Goal: Check status: Check status

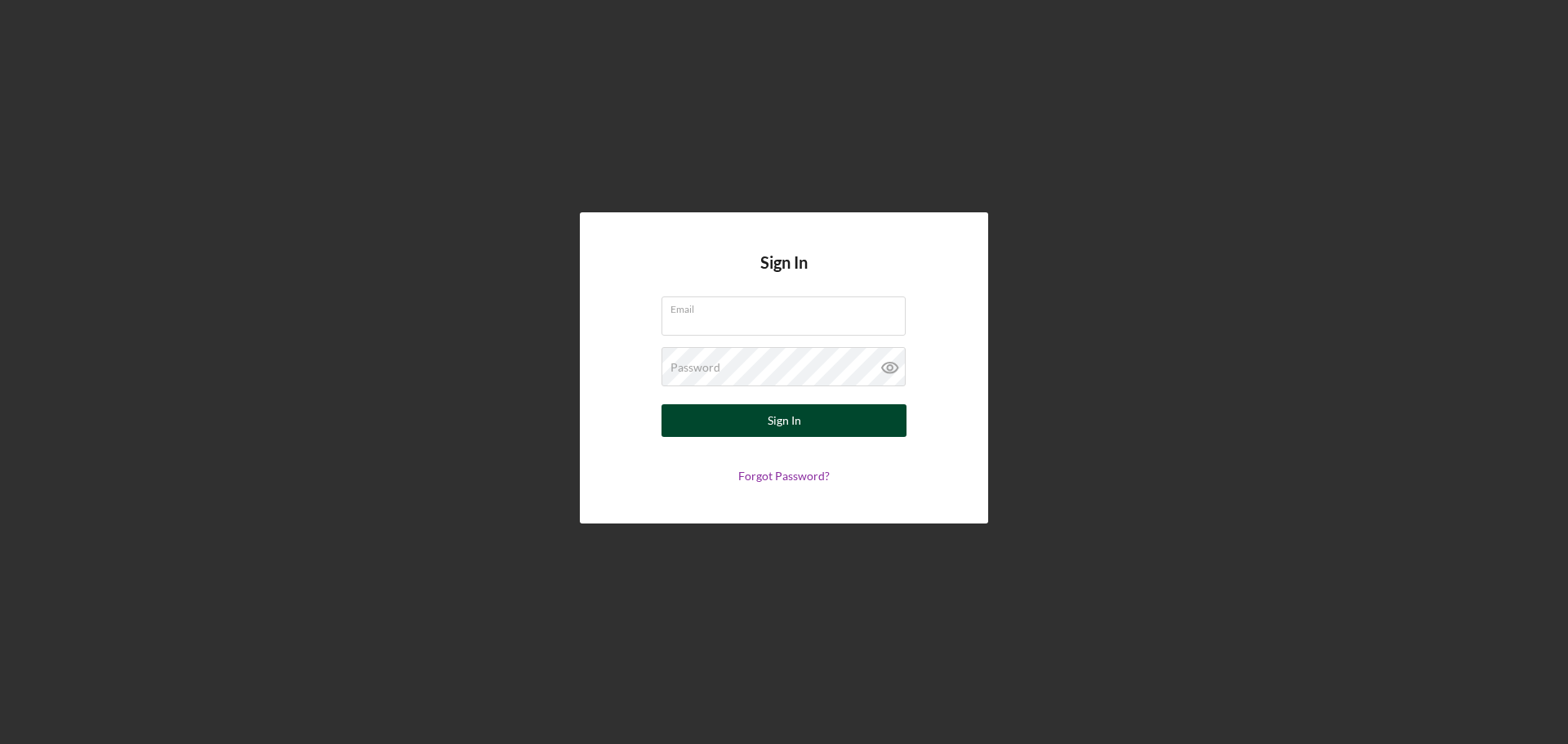
type input "[PERSON_NAME][EMAIL_ADDRESS][DOMAIN_NAME]"
click at [781, 423] on div "Sign In" at bounding box center [784, 421] width 33 height 32
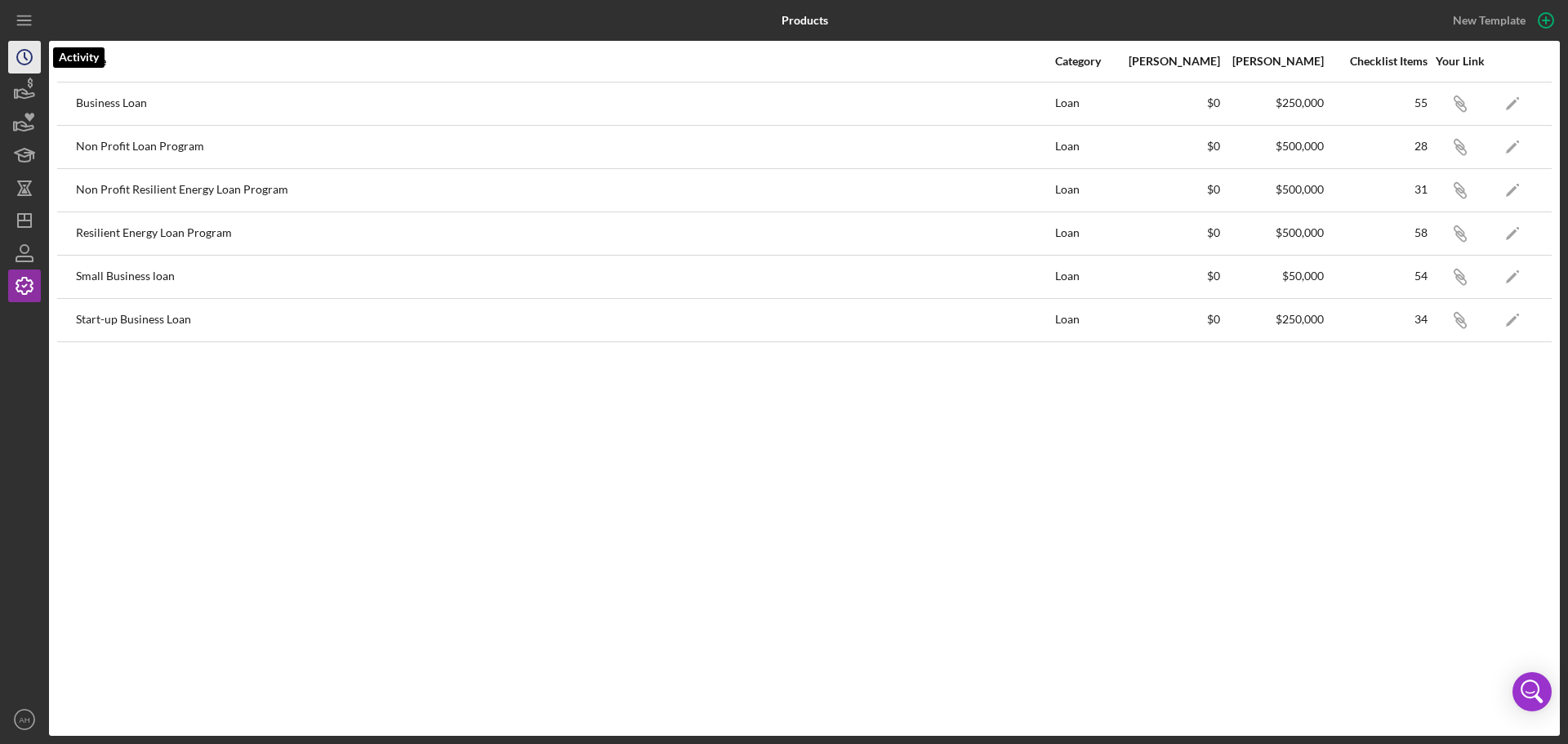
click at [22, 61] on icon "Icon/History" at bounding box center [25, 57] width 41 height 41
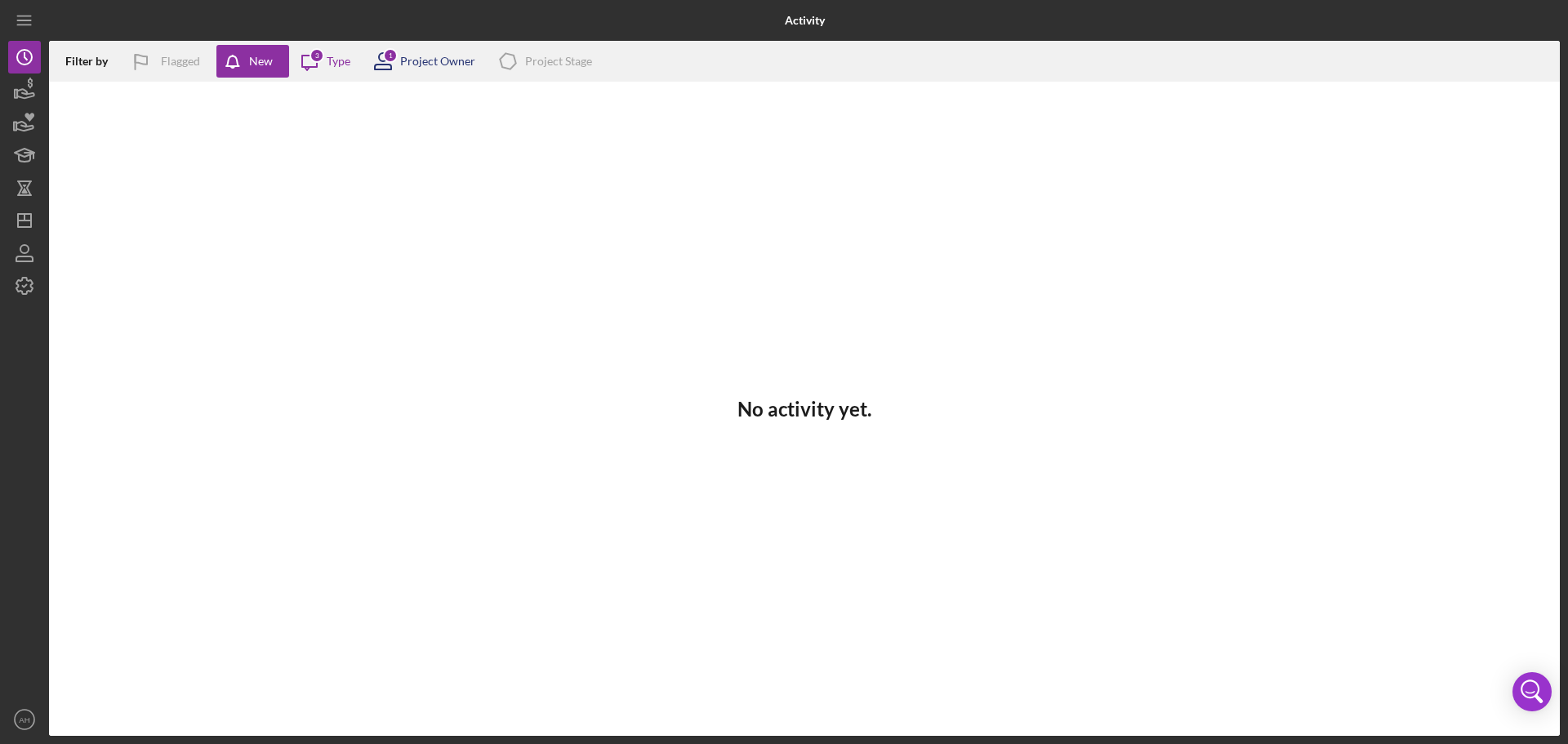
click at [421, 50] on div "1 Project Owner" at bounding box center [419, 61] width 112 height 41
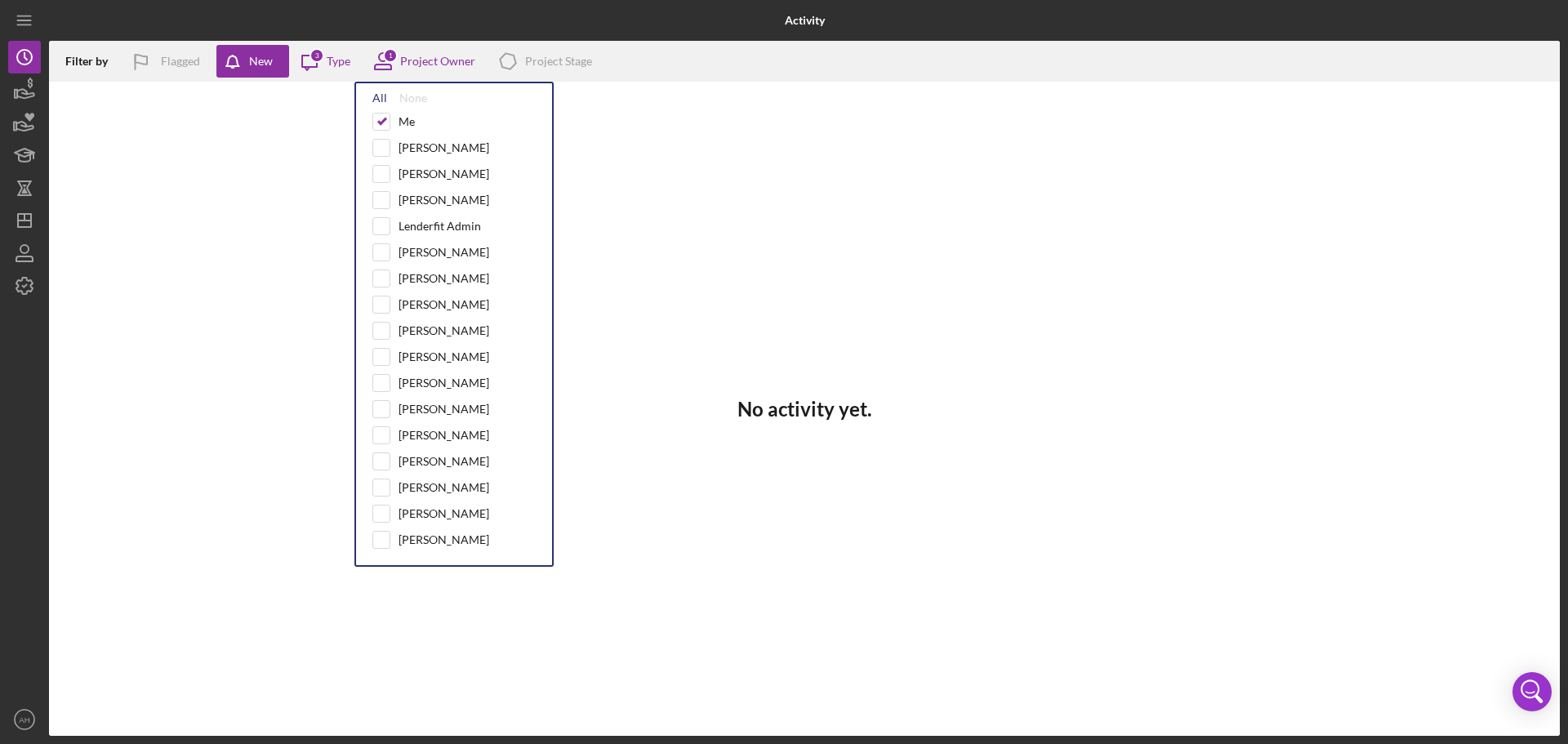
click at [375, 99] on div "All" at bounding box center [379, 97] width 14 height 13
checkbox input "true"
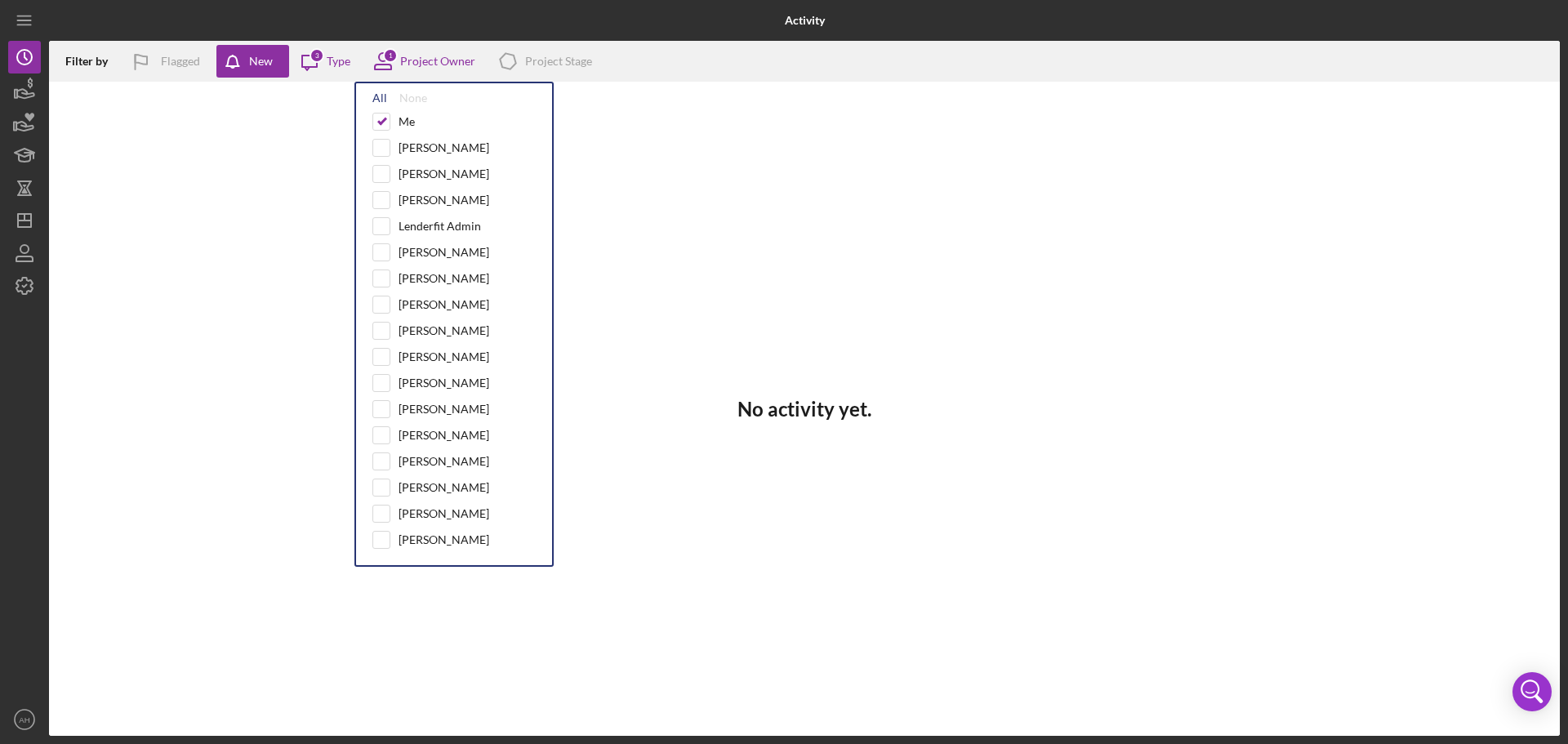
checkbox input "true"
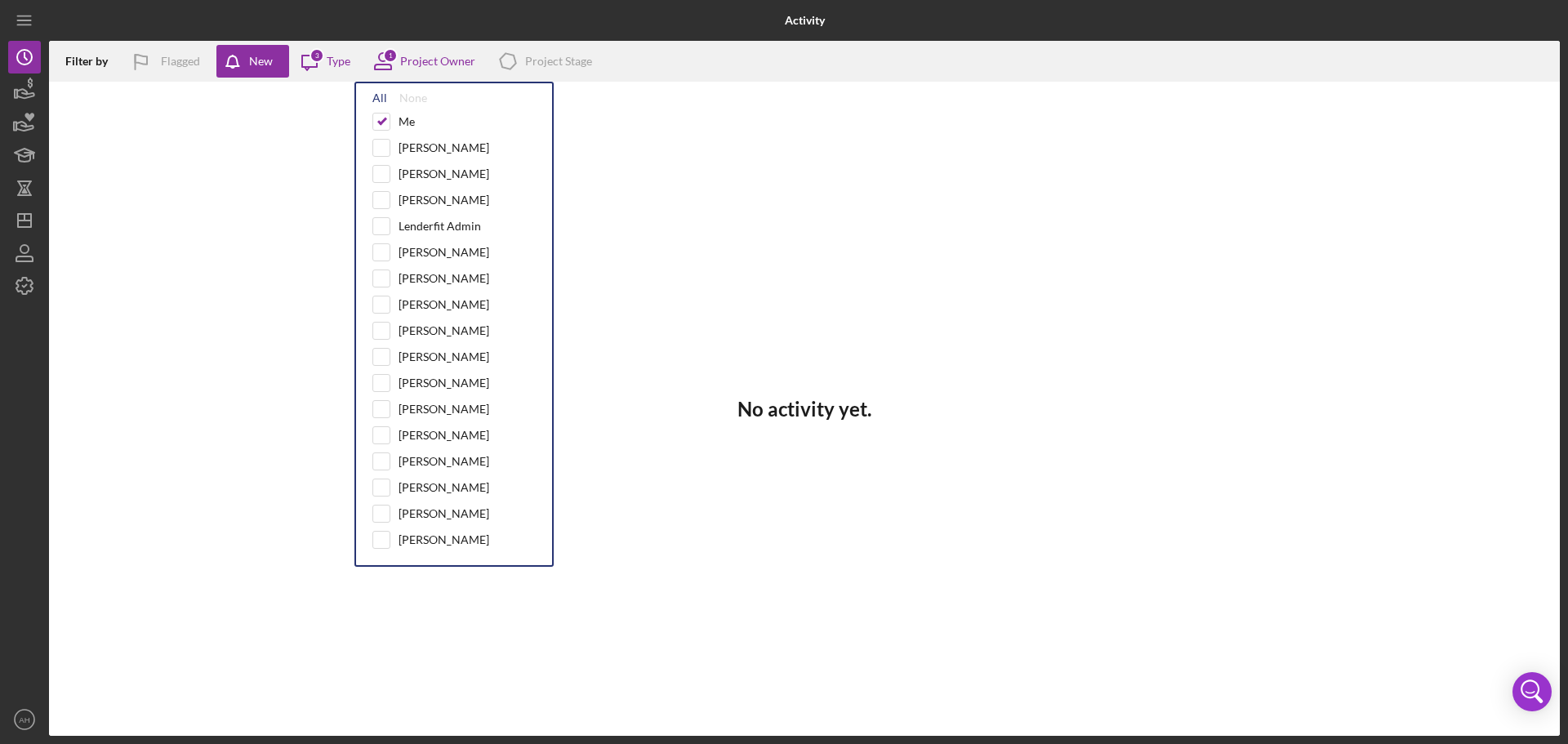
checkbox input "true"
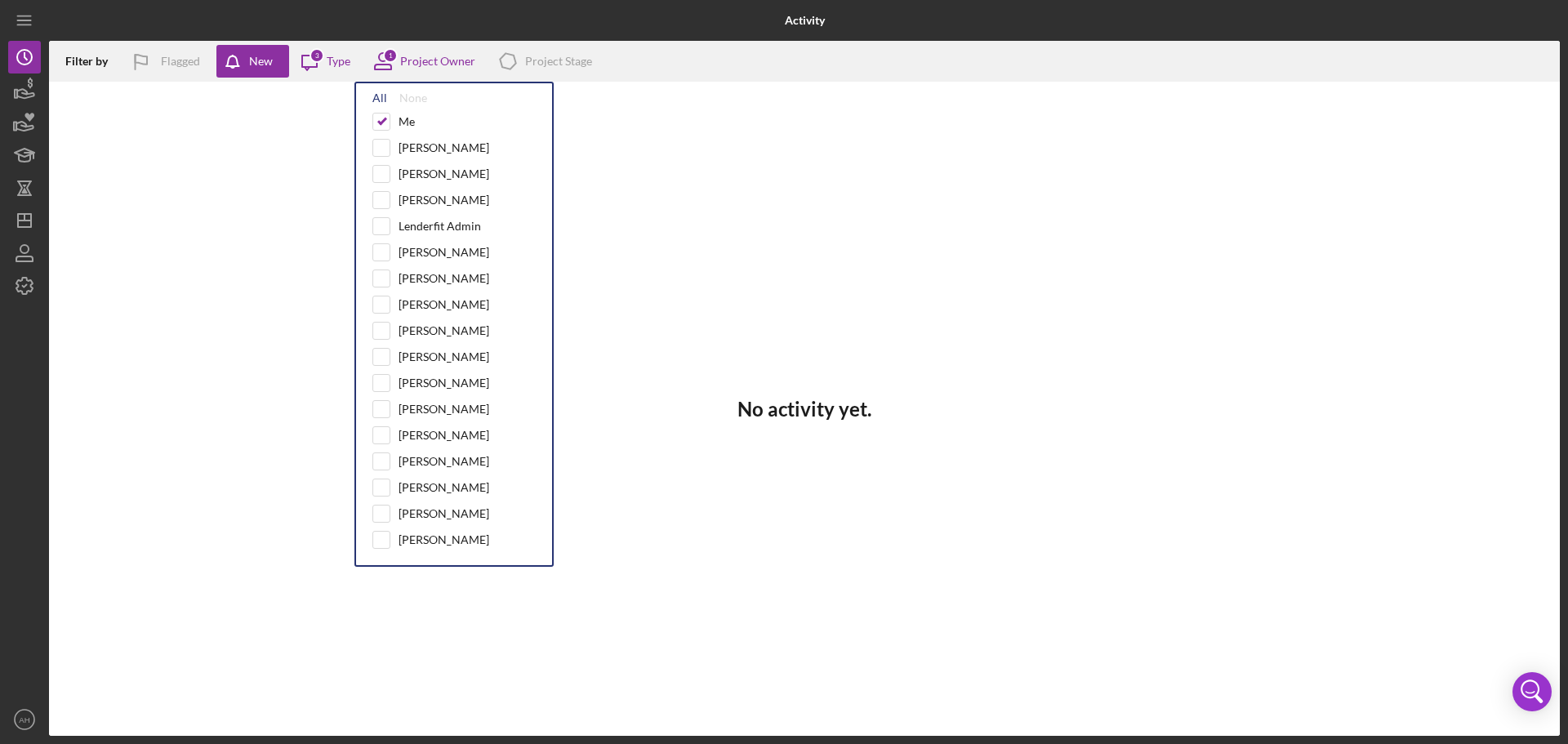
checkbox input "true"
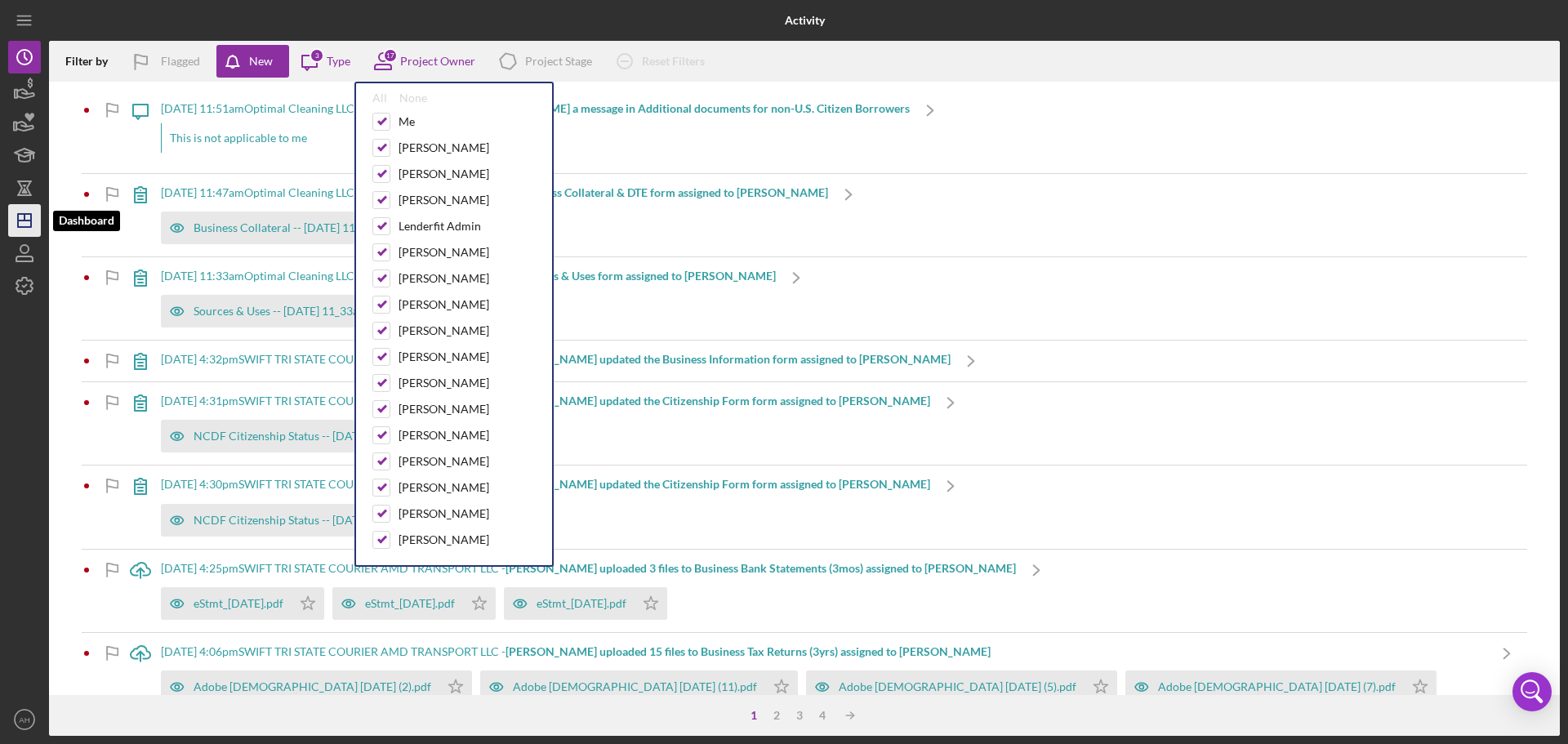
click at [26, 217] on icon "Icon/Dashboard" at bounding box center [25, 220] width 41 height 41
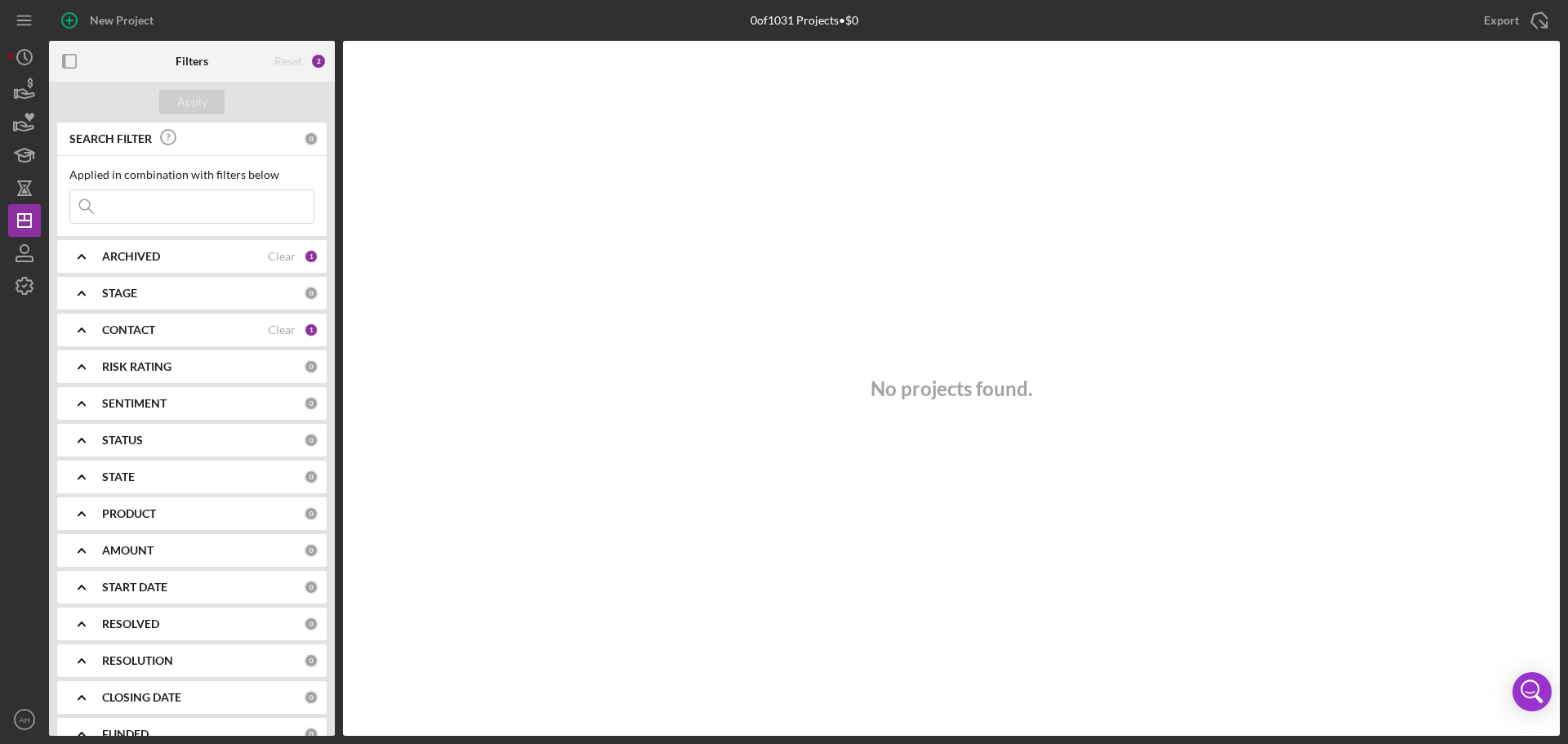
click at [82, 329] on polyline at bounding box center [82, 330] width 7 height 3
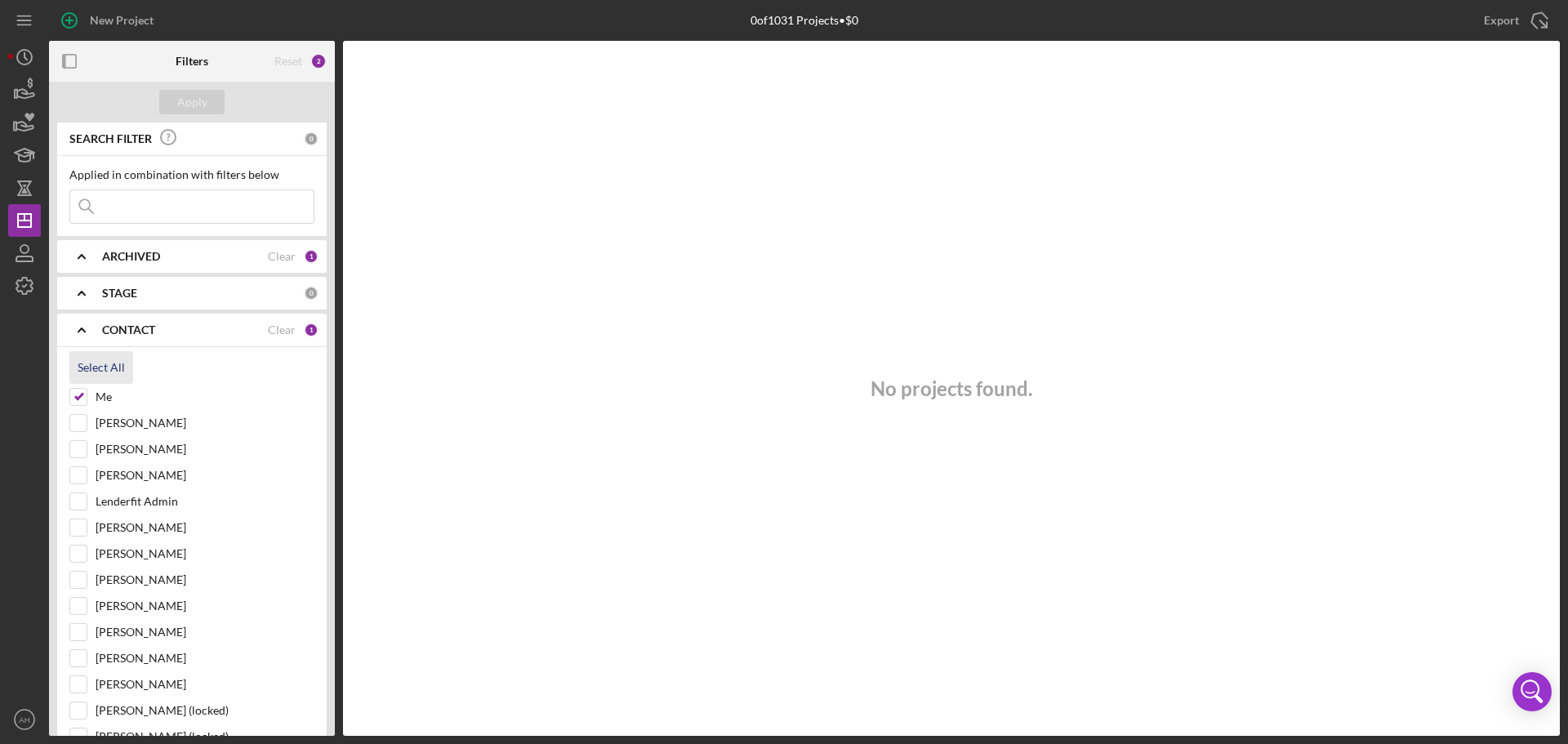
click at [98, 369] on div "Select All" at bounding box center [101, 367] width 48 height 32
checkbox input "true"
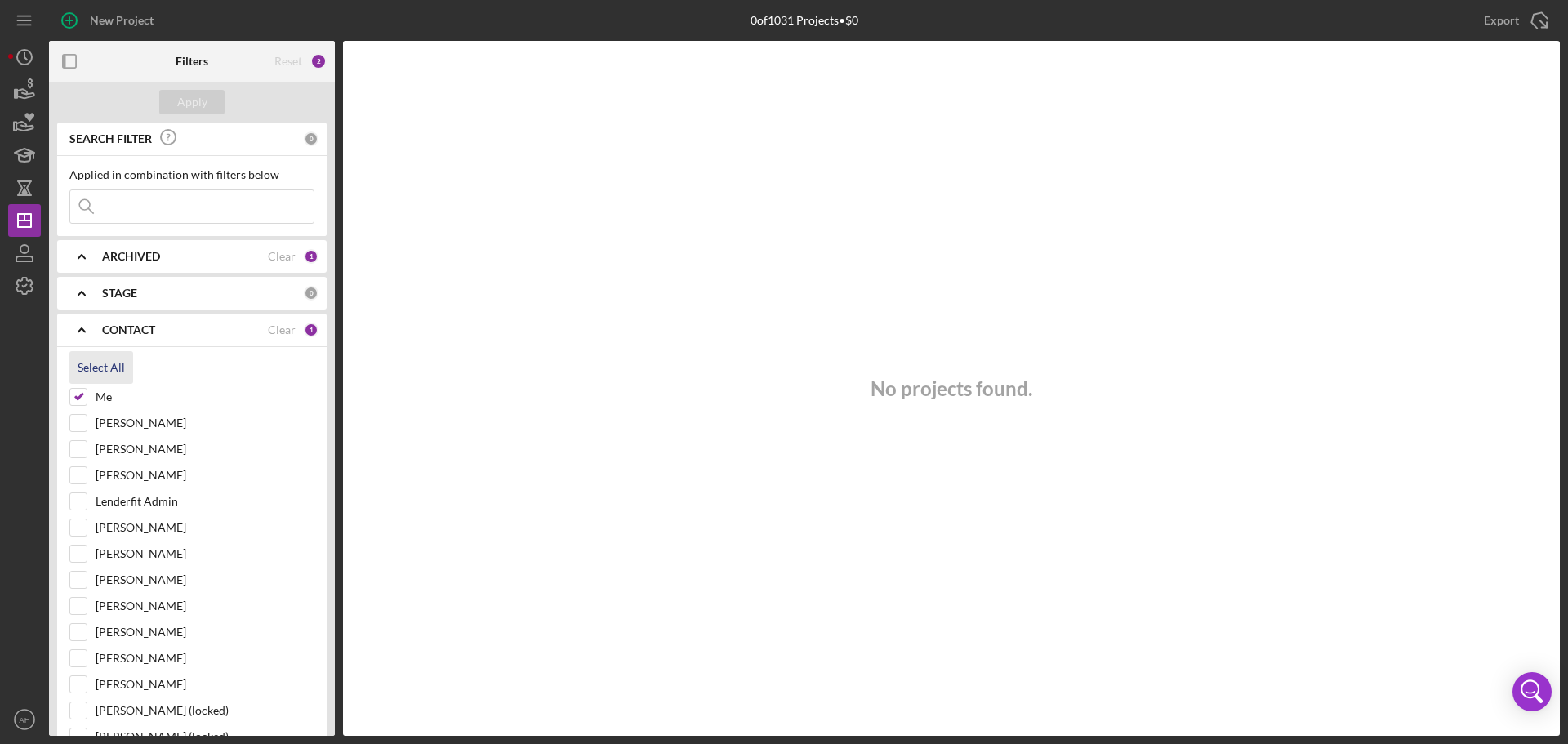
checkbox input "true"
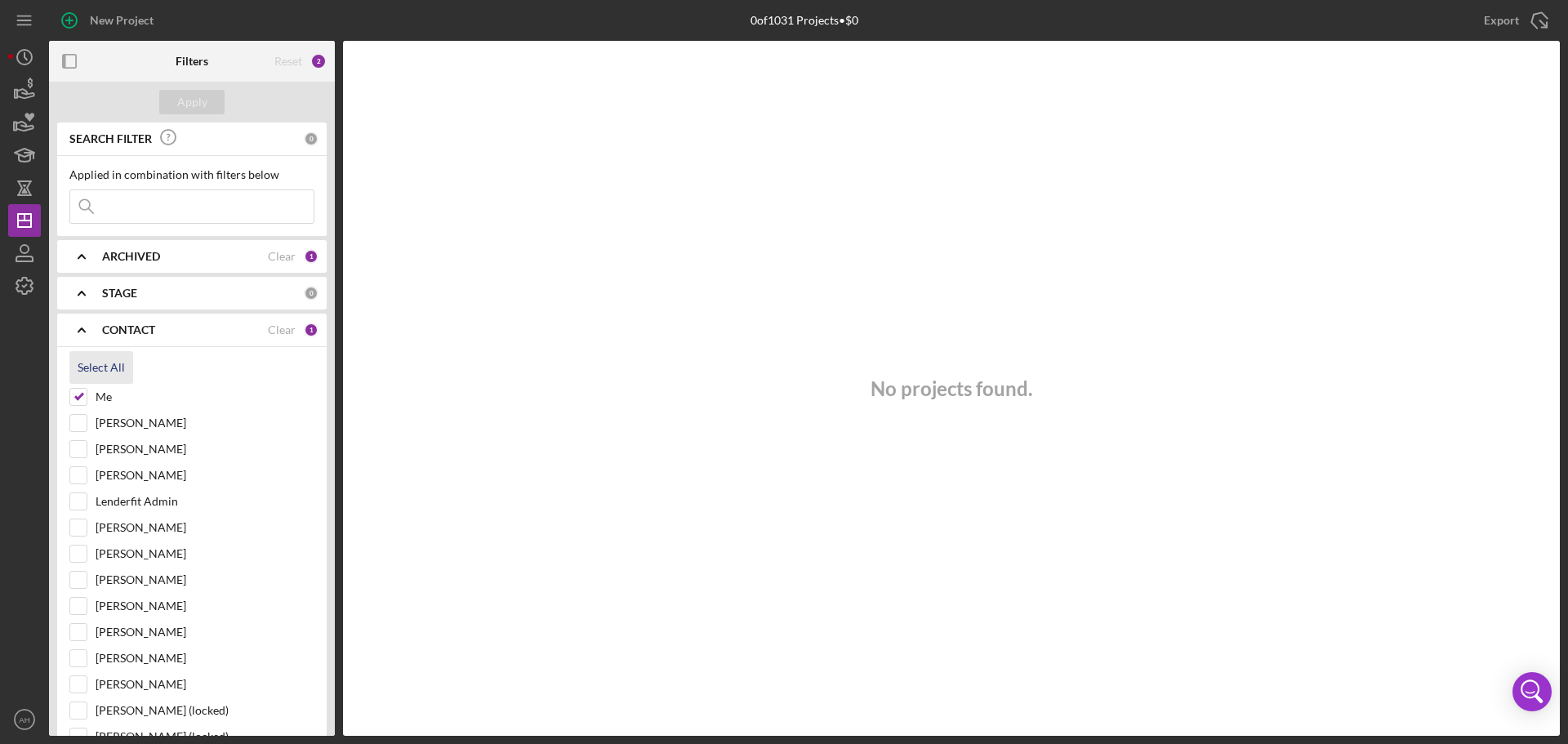
checkbox input "true"
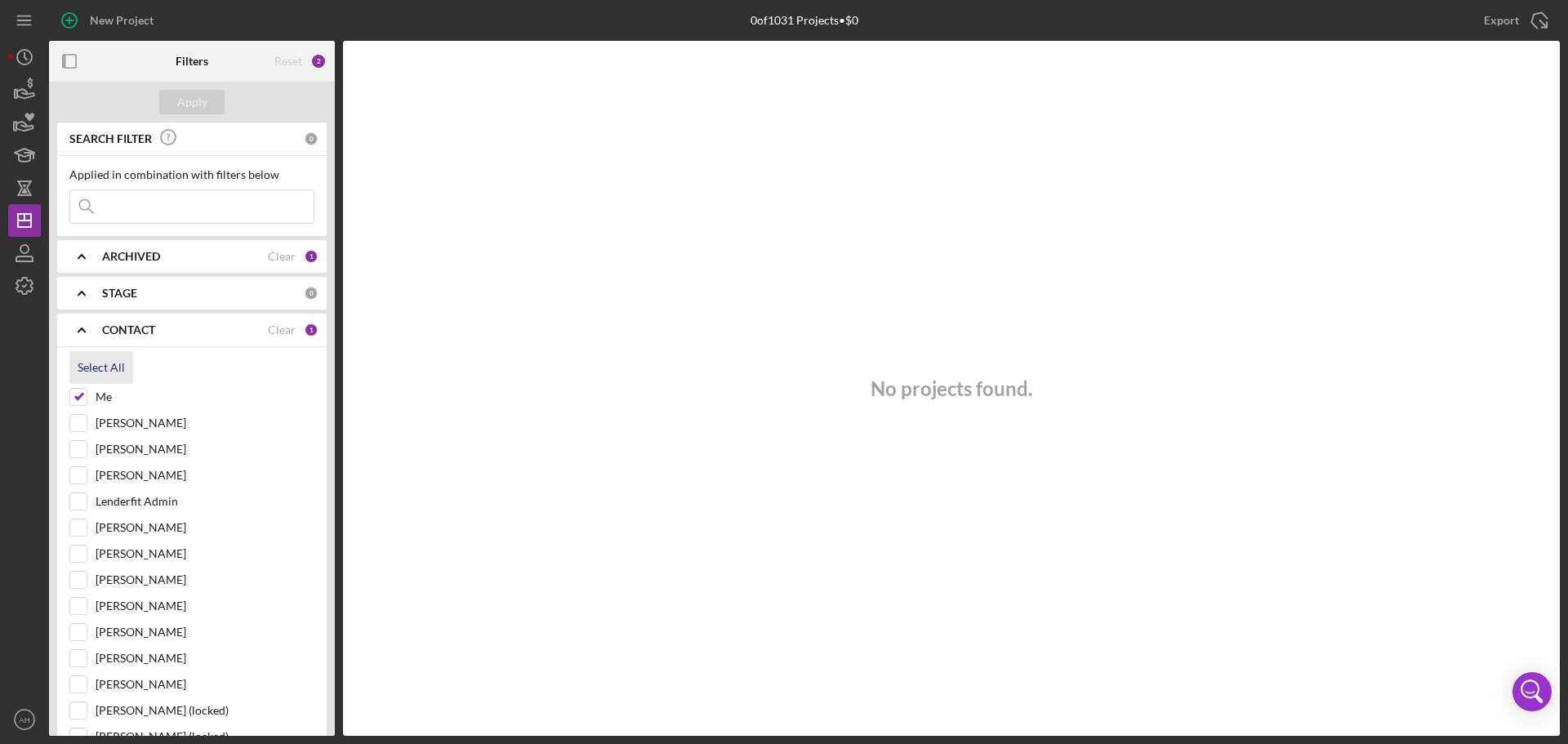
checkbox input "true"
click at [187, 100] on div "Apply" at bounding box center [192, 102] width 30 height 25
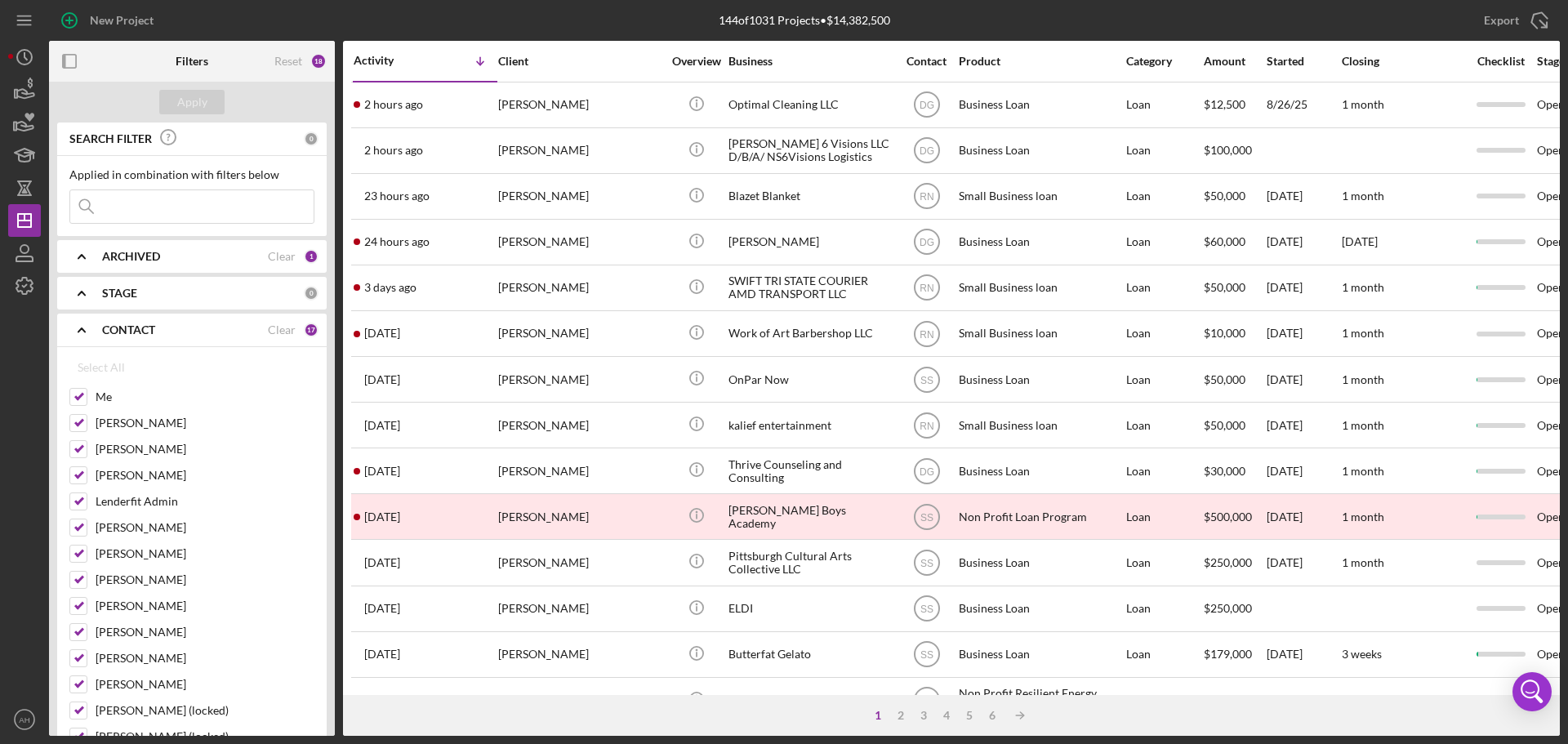
click at [130, 198] on input at bounding box center [192, 206] width 243 height 32
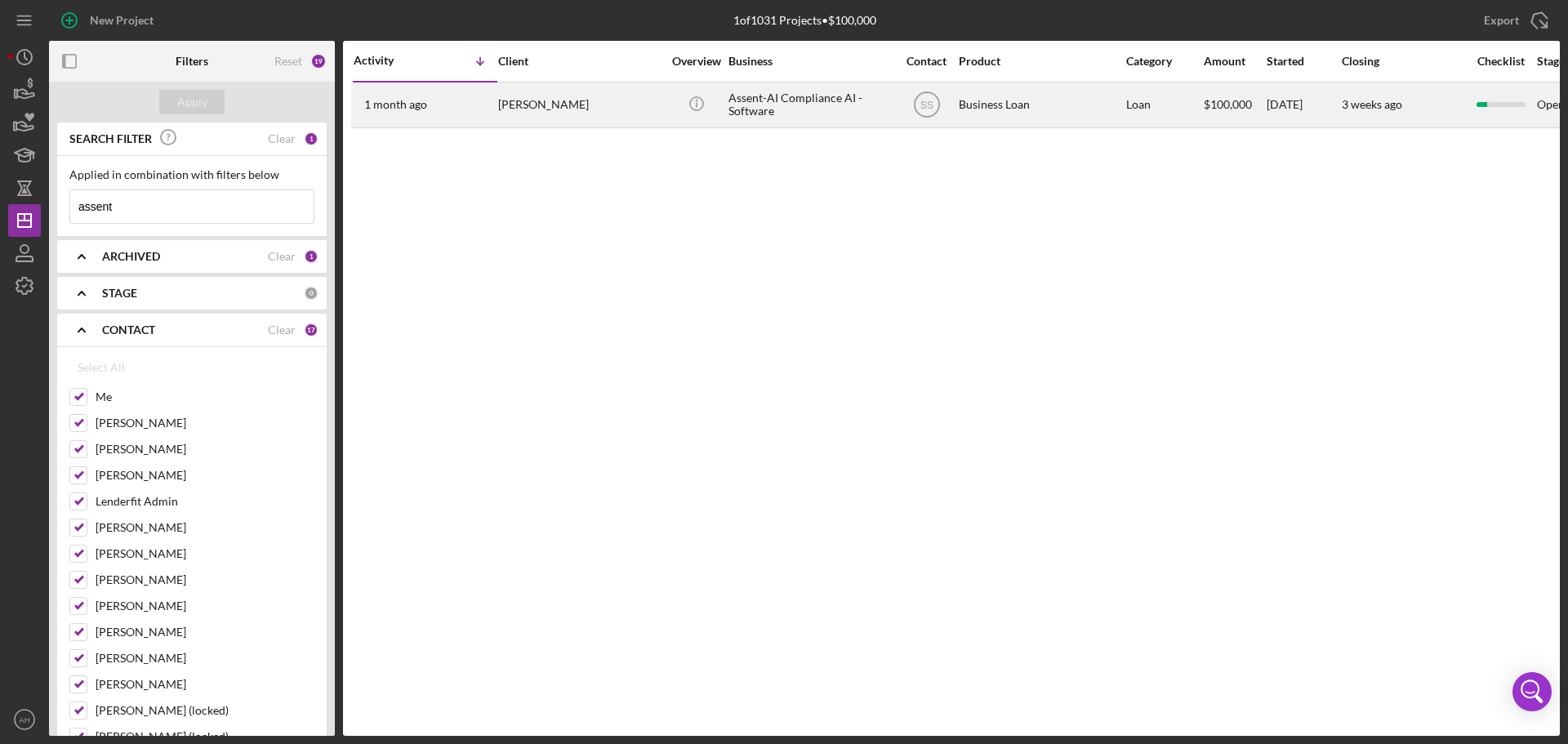
type input "assent"
click at [391, 106] on time "1 month ago" at bounding box center [396, 104] width 63 height 13
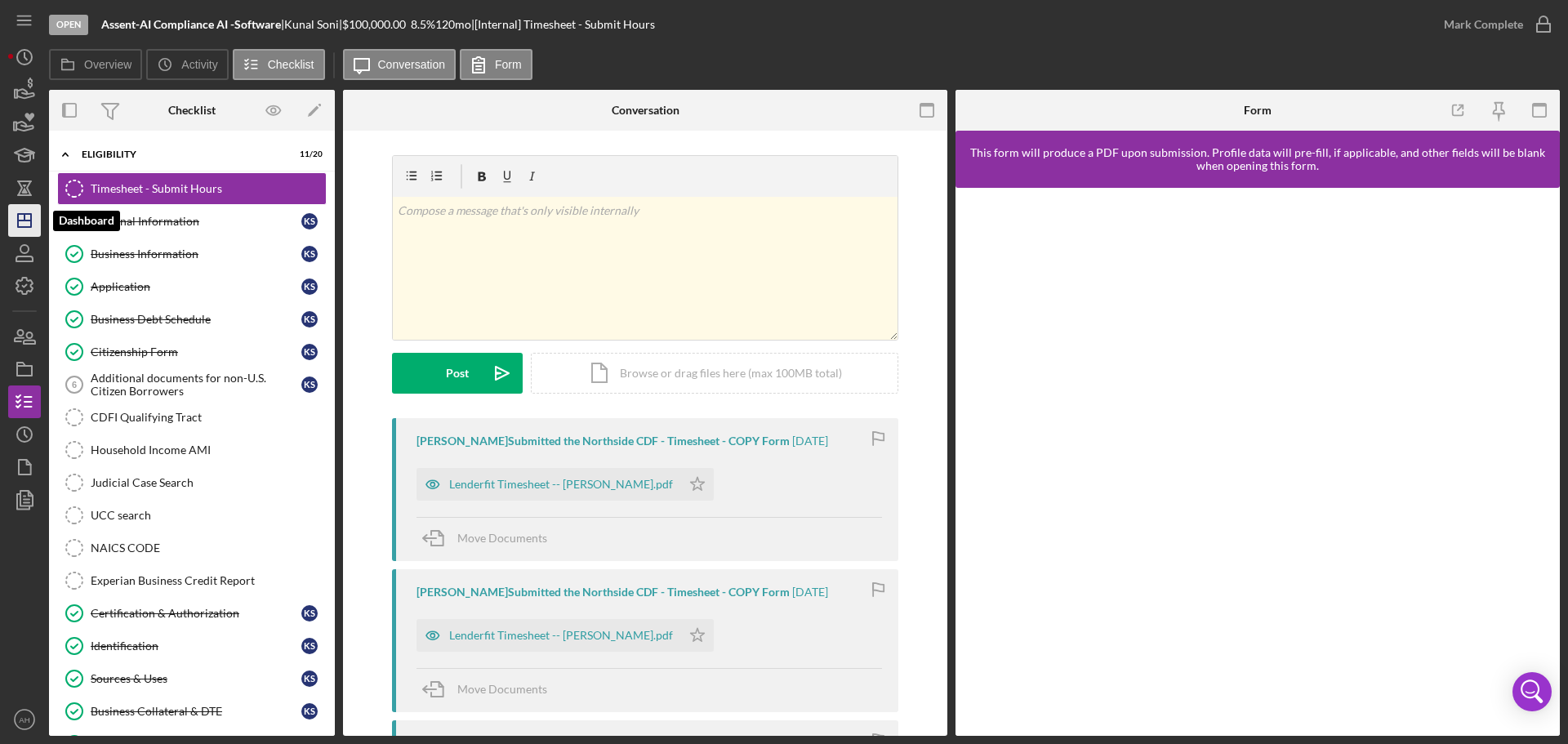
click at [23, 215] on icon "Icon/Dashboard" at bounding box center [25, 220] width 41 height 41
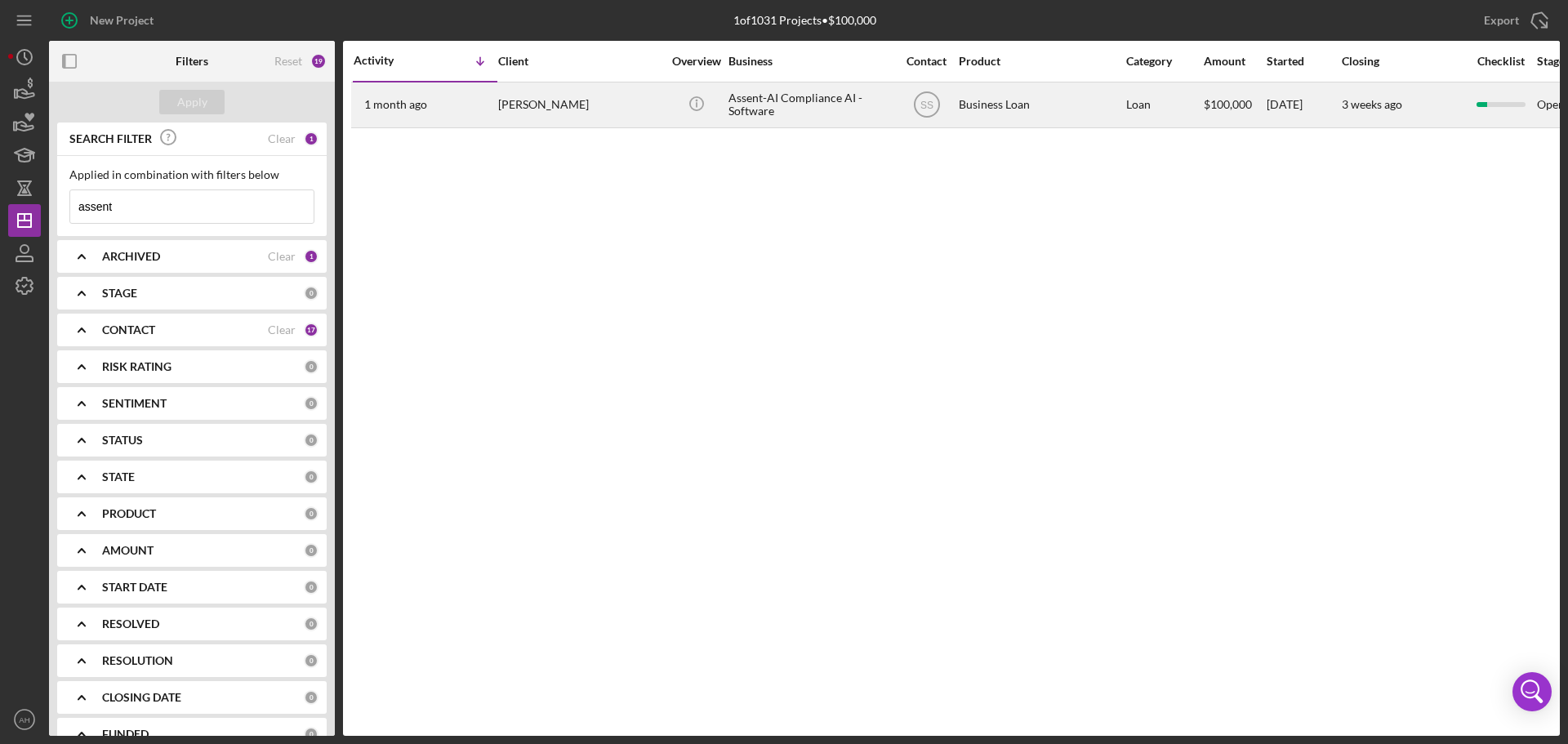
click at [787, 97] on div "Assent-AI Compliance AI -Software" at bounding box center [810, 105] width 163 height 43
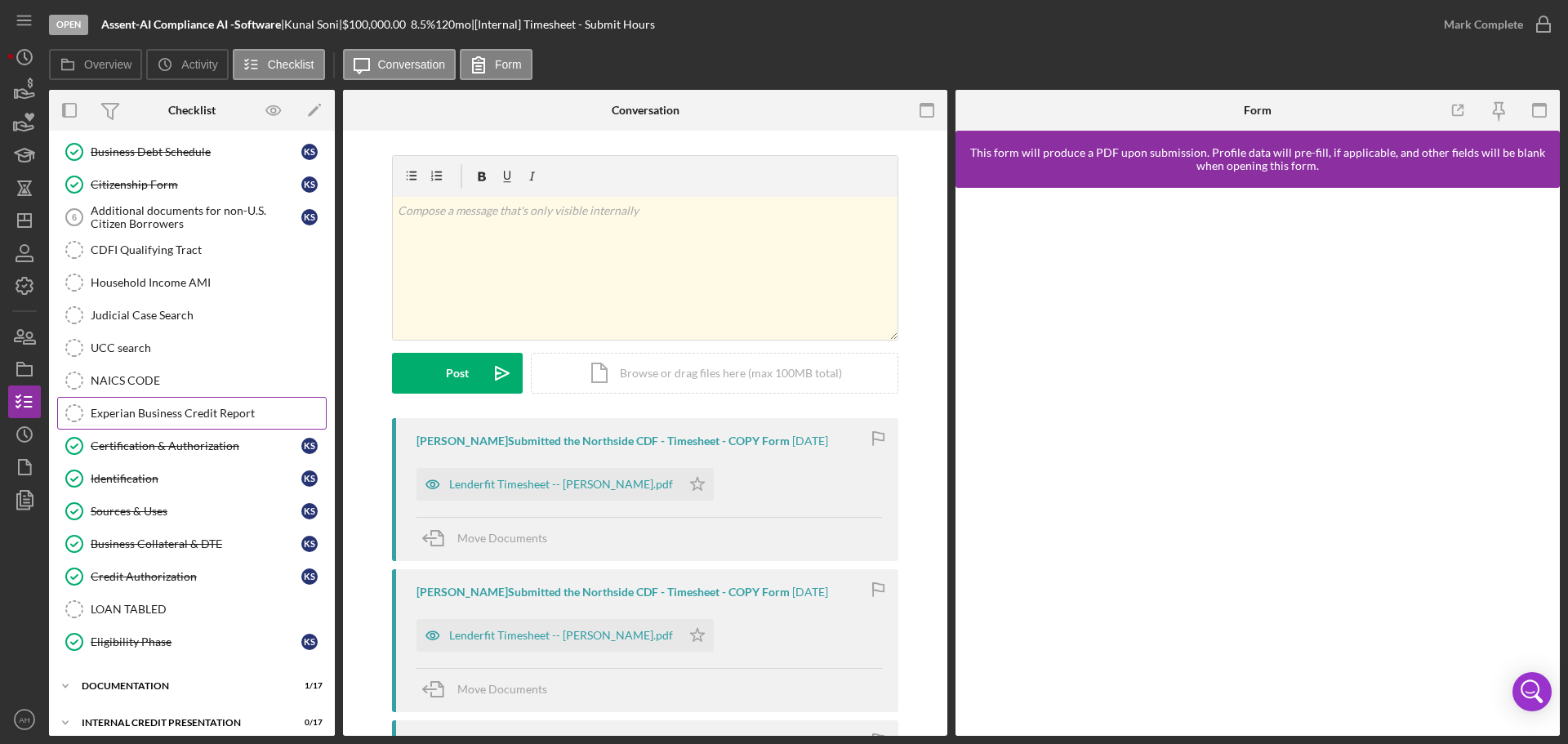
scroll to position [180, 0]
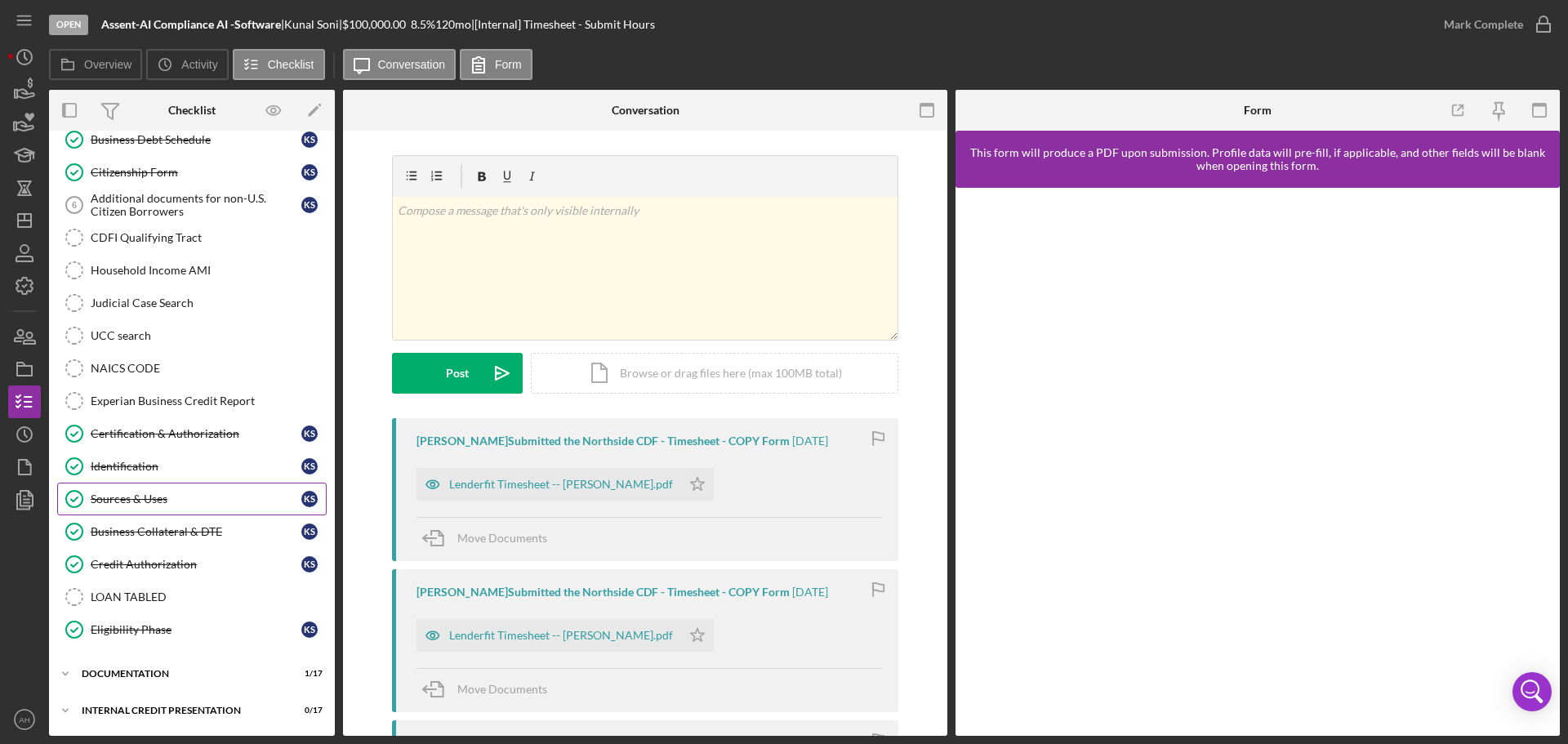
click at [151, 497] on div "Sources & Uses" at bounding box center [195, 498] width 210 height 13
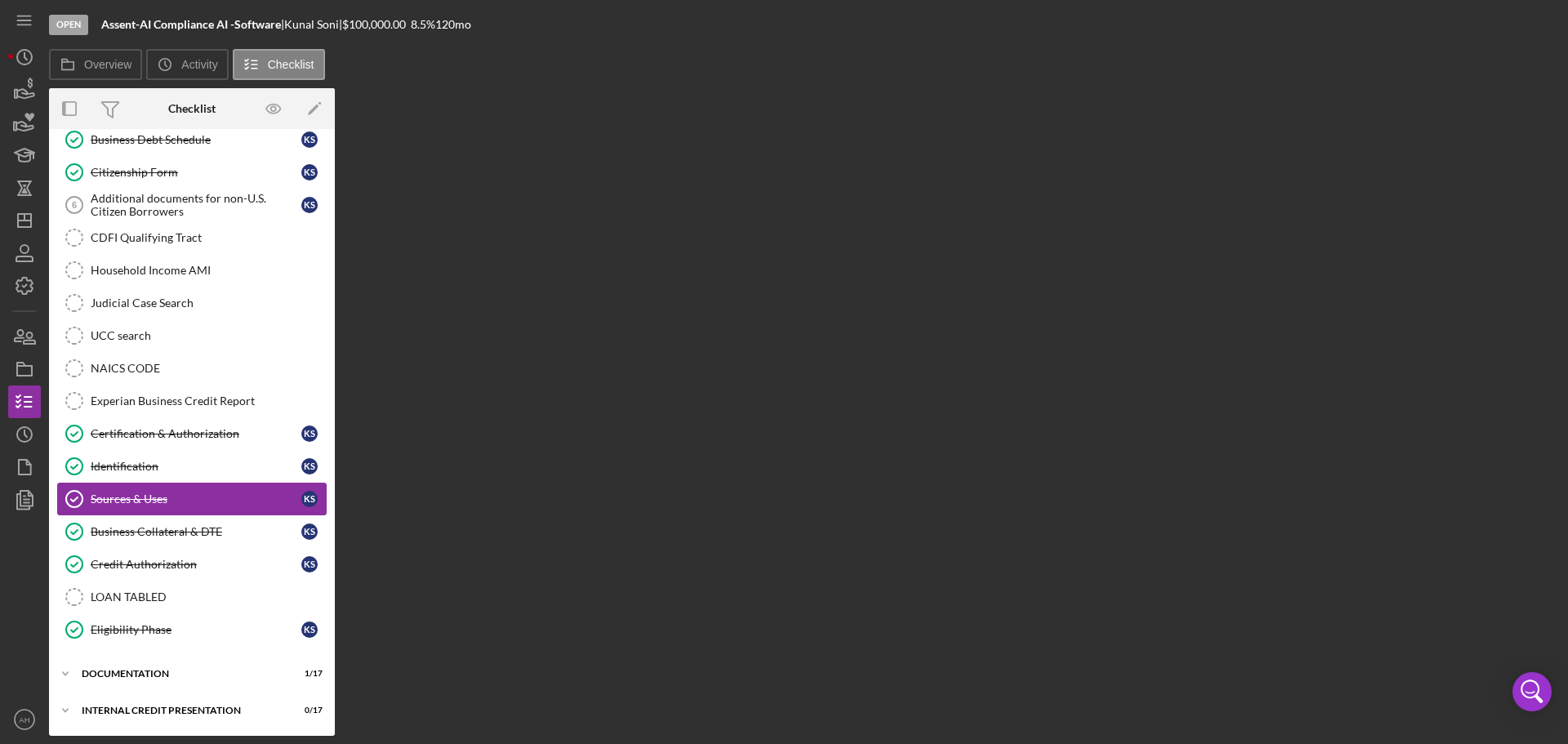
scroll to position [180, 0]
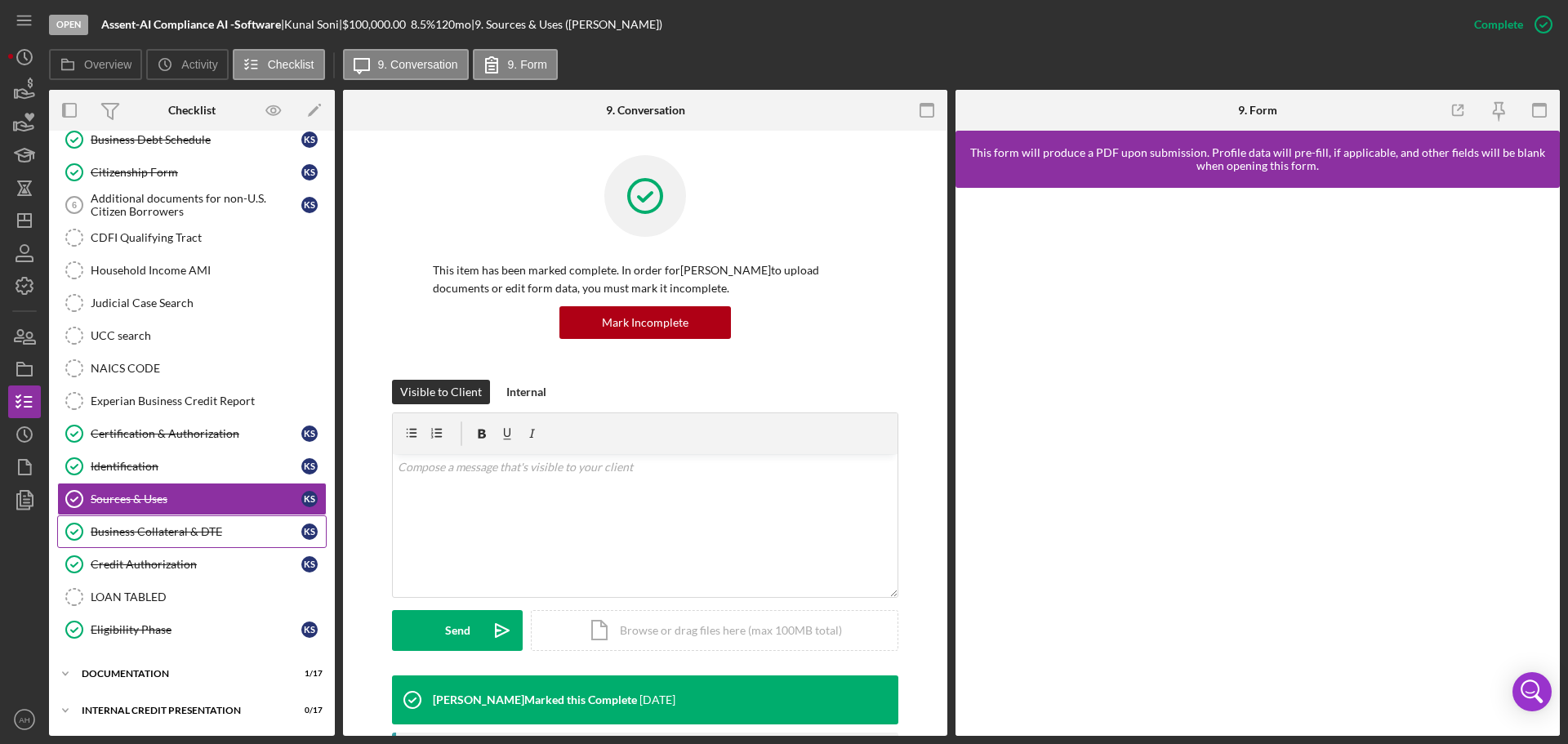
click at [133, 524] on link "Business Collateral & DTE Business Collateral & DTE K S" at bounding box center [192, 531] width 270 height 32
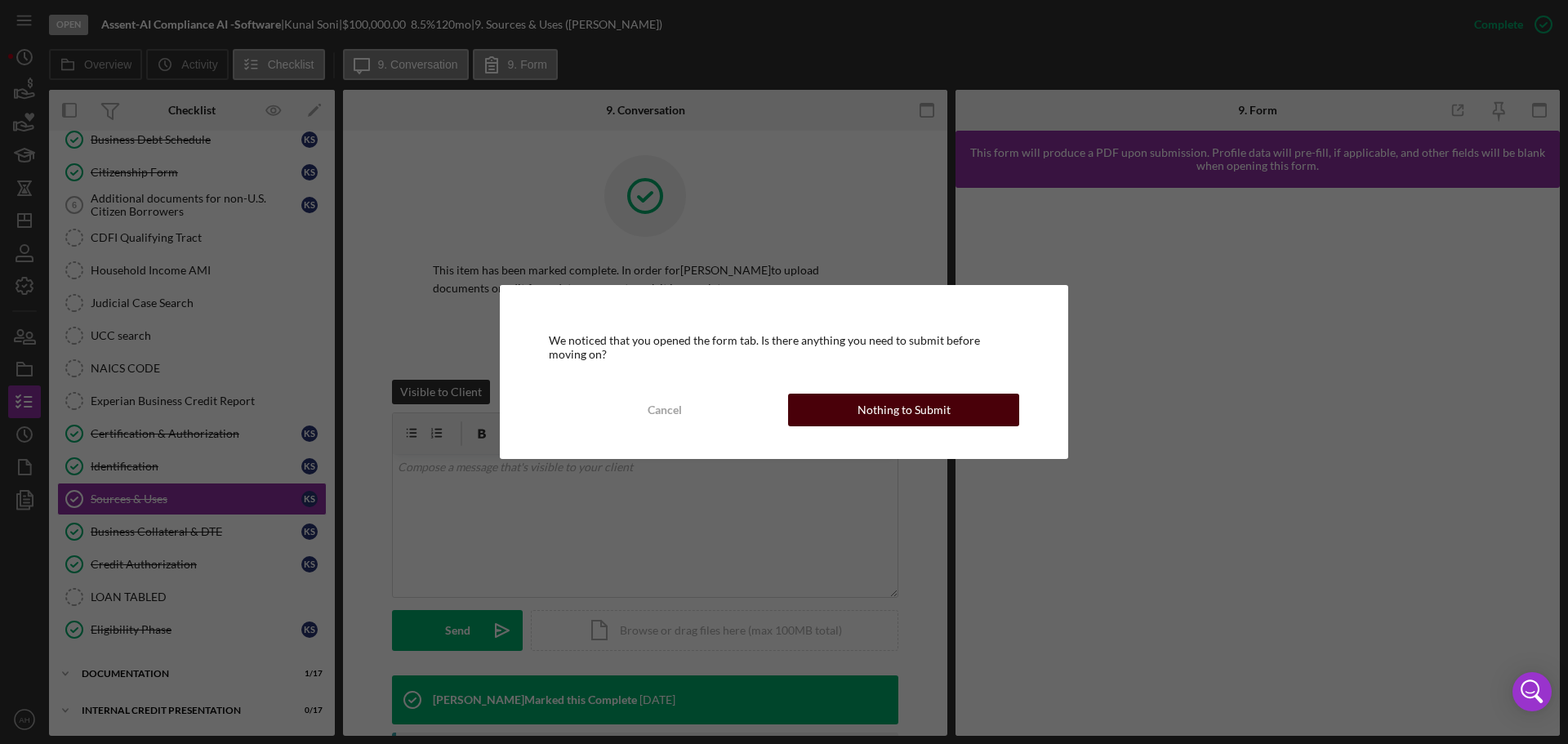
click at [889, 409] on div "Nothing to Submit" at bounding box center [903, 409] width 93 height 32
